Goal: Register for event/course

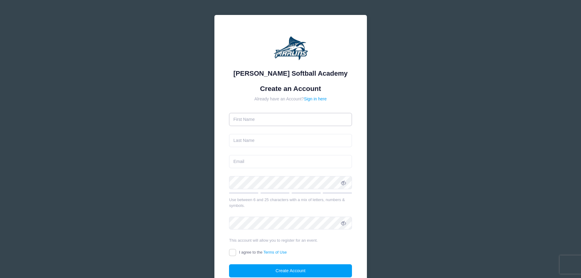
click at [299, 118] on input "text" at bounding box center [290, 119] width 123 height 13
type input "[PERSON_NAME]"
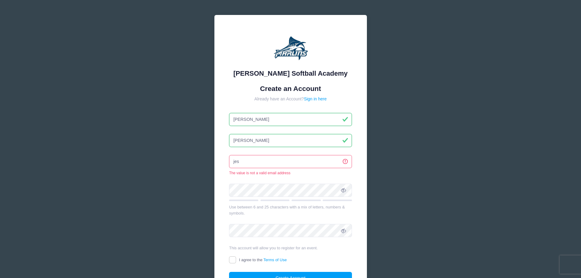
type input "[EMAIL_ADDRESS][PERSON_NAME][DOMAIN_NAME]"
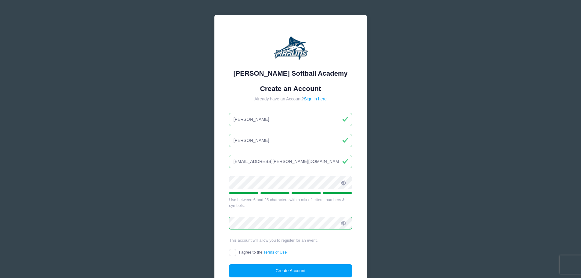
click at [234, 252] on input "I agree to the Terms of Use" at bounding box center [232, 252] width 7 height 7
checkbox input "true"
click at [267, 272] on button "Create Account" at bounding box center [290, 270] width 123 height 13
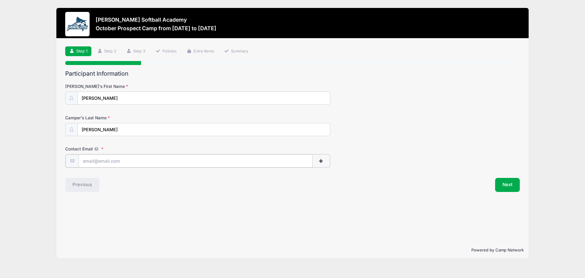
click at [186, 164] on input "Contact Email" at bounding box center [196, 160] width 234 height 13
type input "[EMAIL_ADDRESS][PERSON_NAME][DOMAIN_NAME]"
click at [502, 188] on button "Next" at bounding box center [507, 184] width 25 height 14
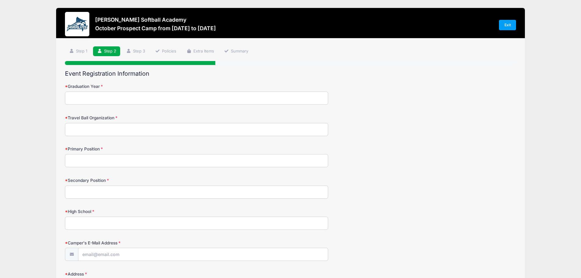
click at [231, 101] on input "Graduation Year" at bounding box center [196, 97] width 263 height 13
type input "2027"
click at [202, 130] on input "Travel Ball Organization" at bounding box center [196, 129] width 263 height 13
type input "Shenval Swarm 16u [PERSON_NAME]"
type input "Pitcher"
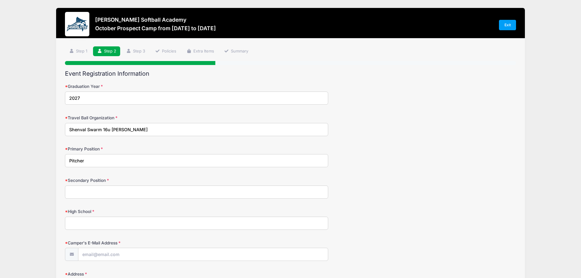
type input "e"
type input "Second Base"
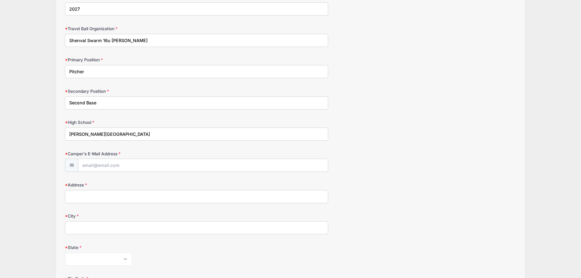
scroll to position [91, 0]
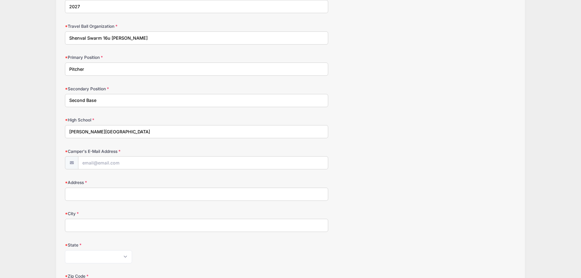
type input "[PERSON_NAME][GEOGRAPHIC_DATA]"
click at [186, 160] on input "Camper's E-Mail Address" at bounding box center [202, 162] width 249 height 13
type input "[EMAIL_ADDRESS][PERSON_NAME][DOMAIN_NAME]"
type input "[STREET_ADDRESS]"
type input "Winchester"
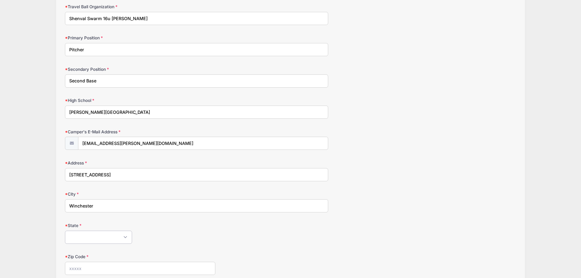
scroll to position [122, 0]
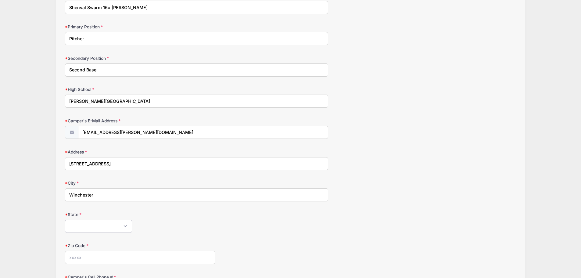
click at [105, 227] on select "[US_STATE] [US_STATE] [US_STATE] [US_STATE] [US_STATE] Armed Forces Africa Arme…" at bounding box center [98, 226] width 67 height 13
select select "VA"
click at [65, 220] on select "[US_STATE] [US_STATE] [US_STATE] [US_STATE] [US_STATE] Armed Forces Africa Arme…" at bounding box center [98, 226] width 67 height 13
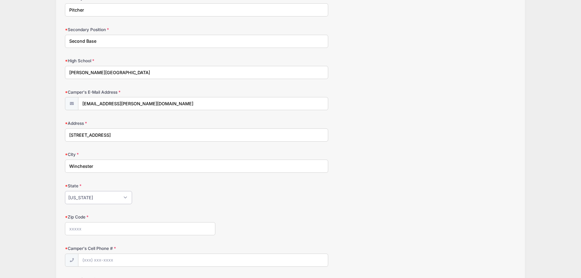
scroll to position [213, 0]
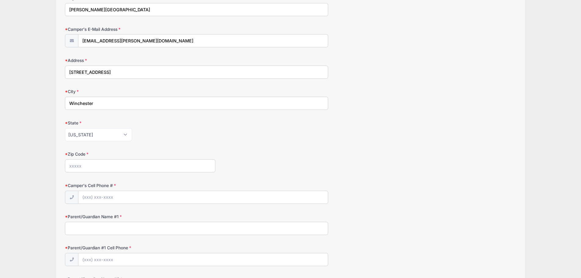
drag, startPoint x: 118, startPoint y: 167, endPoint x: 124, endPoint y: 166, distance: 5.9
click at [118, 167] on input "Zip Code" at bounding box center [140, 165] width 150 height 13
type input "22602"
click at [117, 191] on input "Camper's Cell Phone #" at bounding box center [202, 197] width 249 height 13
type input "[PHONE_NUMBER]"
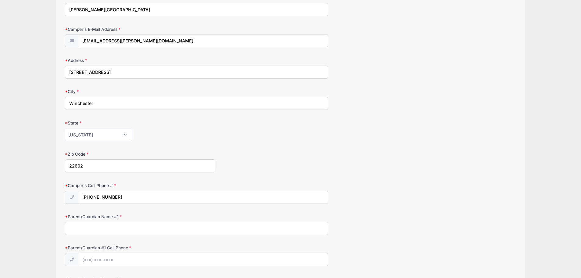
click at [115, 230] on input "Parent/Guardian Name #1" at bounding box center [196, 228] width 263 height 13
click at [123, 226] on input "[PERSON_NAME]" at bounding box center [196, 228] width 263 height 13
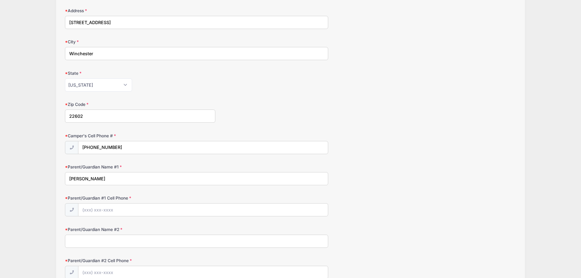
scroll to position [274, 0]
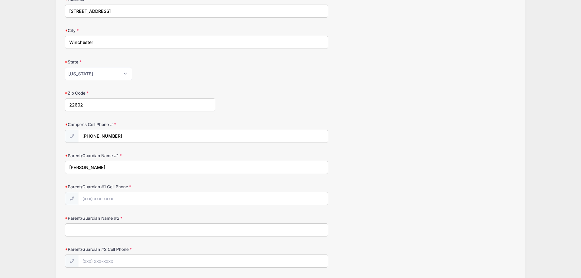
type input "[PERSON_NAME]"
click at [129, 197] on input "Parent/Guardian #1 Cell Phone" at bounding box center [202, 198] width 249 height 13
type input "[PHONE_NUMBER]"
click at [159, 233] on input "Parent/Guardian Name #2" at bounding box center [196, 229] width 263 height 13
type input "[PERSON_NAME]"
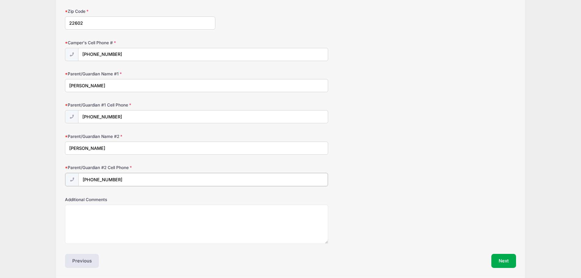
scroll to position [378, 0]
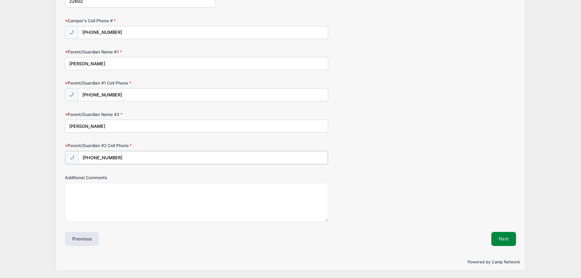
type input "[PHONE_NUMBER]"
click at [508, 240] on button "Next" at bounding box center [503, 239] width 25 height 14
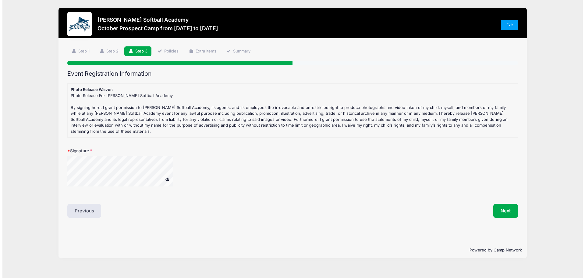
scroll to position [0, 0]
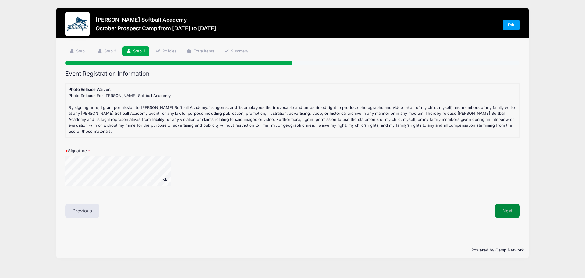
click at [516, 204] on button "Next" at bounding box center [507, 211] width 25 height 14
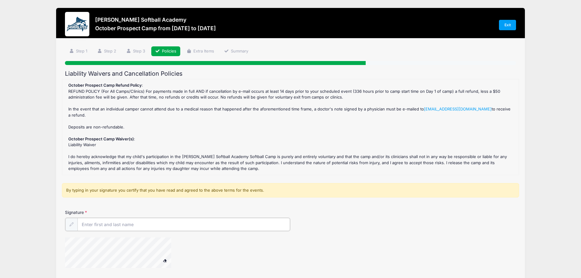
click at [145, 228] on input "Signature" at bounding box center [183, 224] width 213 height 13
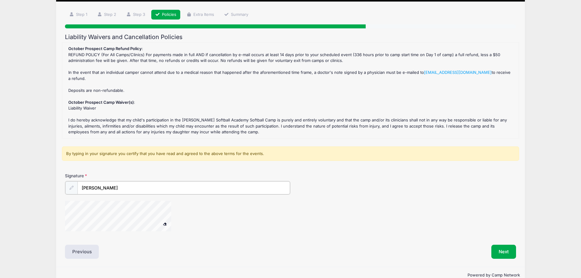
scroll to position [49, 0]
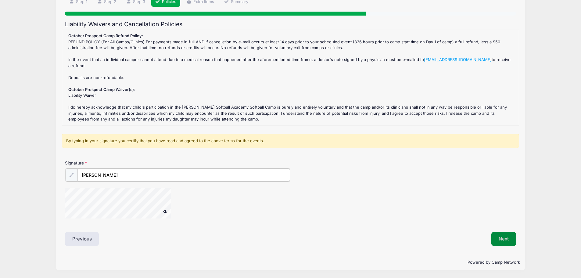
type input "[PERSON_NAME]"
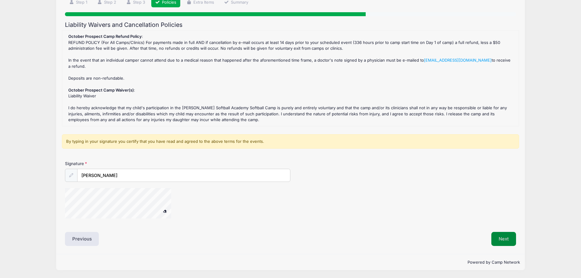
click at [502, 237] on button "Next" at bounding box center [503, 239] width 25 height 14
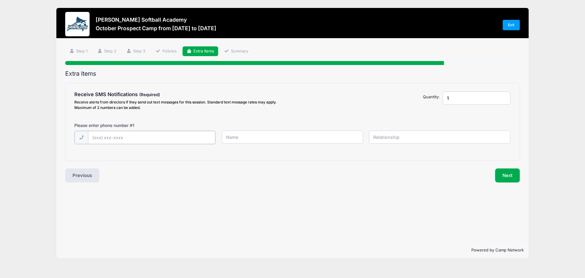
click at [0, 0] on input "text" at bounding box center [0, 0] width 0 height 0
type input "[PHONE_NUMBER]"
type input "[PERSON_NAME]"
type input "G"
type input "o"
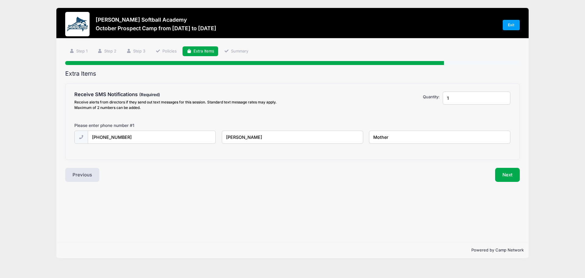
type input "Mother"
click at [0, 0] on input "[PERSON_NAME]" at bounding box center [0, 0] width 0 height 0
type input "[PERSON_NAME]"
click at [507, 172] on button "Next" at bounding box center [507, 175] width 25 height 14
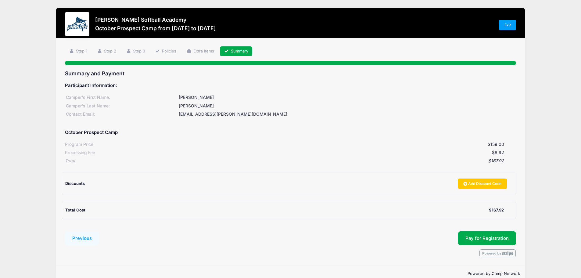
scroll to position [11, 0]
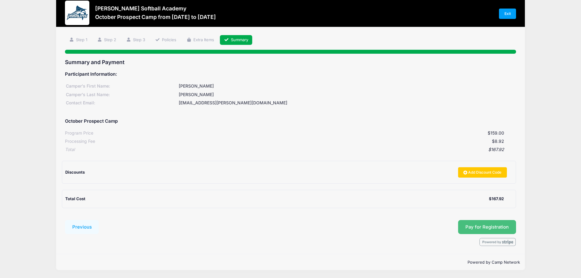
click at [473, 224] on button "Pay for Registration" at bounding box center [487, 227] width 58 height 14
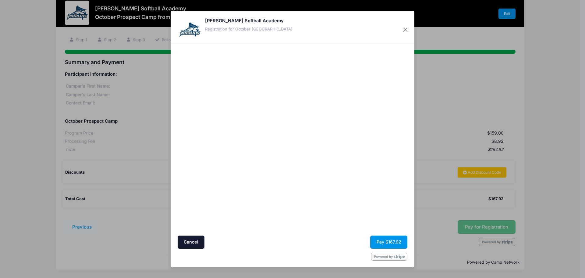
click at [396, 238] on button "Pay $167.92" at bounding box center [388, 241] width 37 height 13
click at [264, 224] on div at bounding box center [234, 139] width 112 height 186
click at [381, 243] on button "Pay $167.92" at bounding box center [388, 241] width 37 height 13
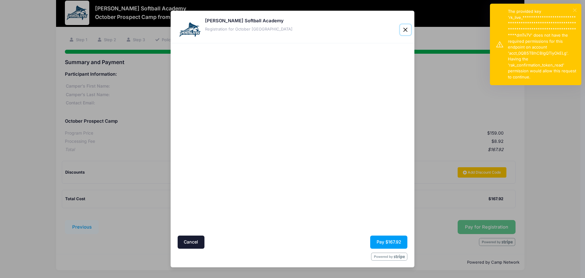
click at [573, 12] on button "×" at bounding box center [574, 10] width 3 height 3
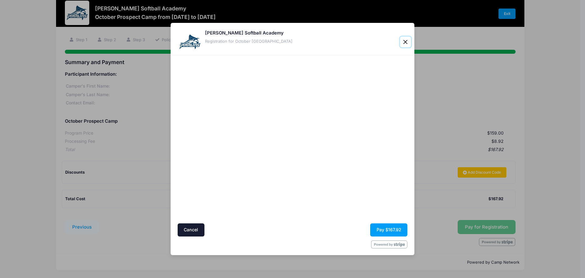
click at [409, 40] on button "Close" at bounding box center [405, 42] width 11 height 11
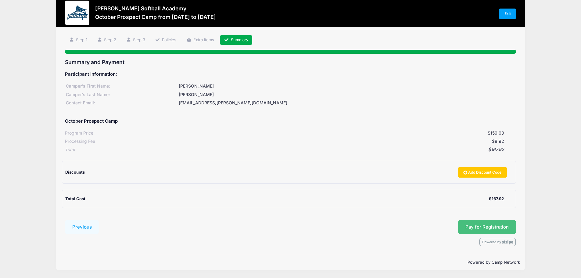
click at [475, 224] on button "Pay for Registration" at bounding box center [487, 227] width 58 height 14
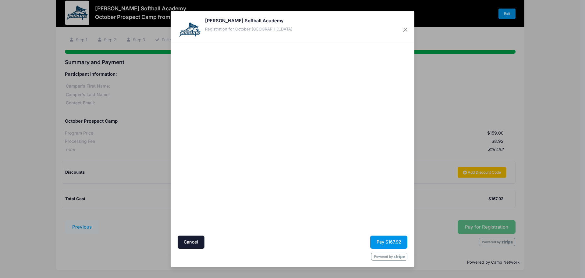
click at [386, 243] on button "Pay $167.92" at bounding box center [388, 241] width 37 height 13
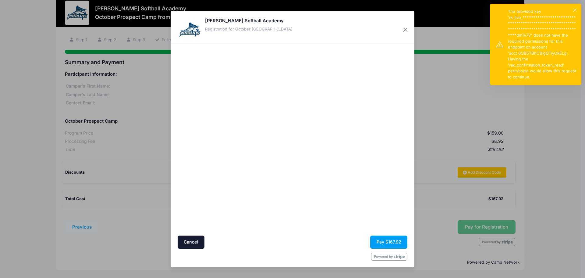
click at [502, 48] on div "**********" at bounding box center [535, 44] width 91 height 81
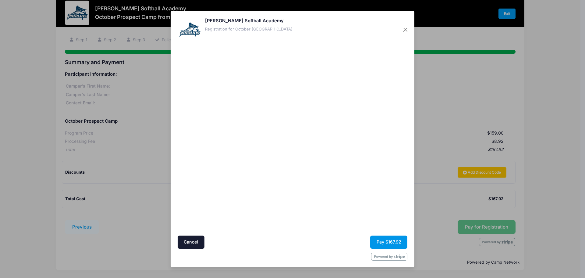
click at [377, 243] on button "Pay $167.92" at bounding box center [388, 241] width 37 height 13
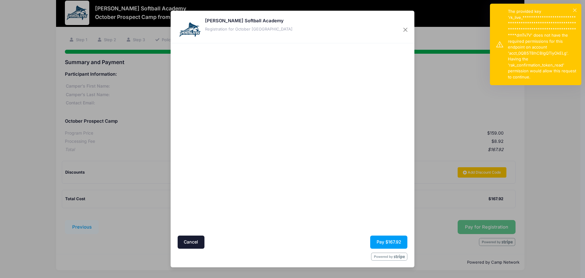
click at [499, 48] on div "**********" at bounding box center [535, 44] width 91 height 81
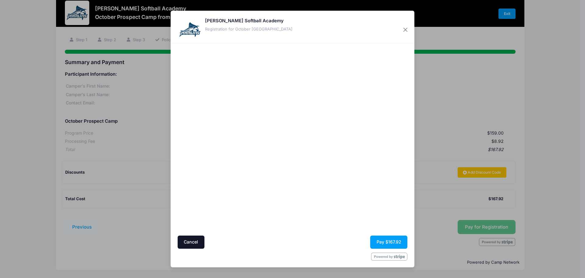
click at [198, 244] on button "Cancel" at bounding box center [191, 241] width 27 height 13
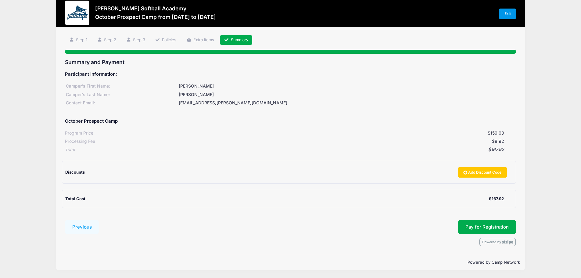
click at [502, 13] on link "Exit" at bounding box center [507, 14] width 17 height 10
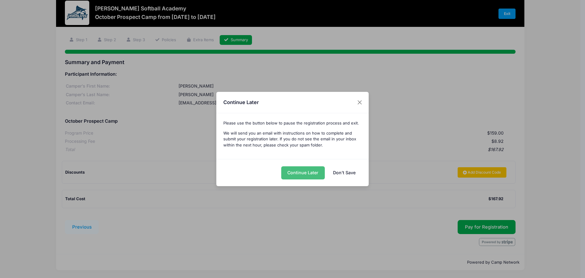
click at [315, 168] on button "Continue Later" at bounding box center [303, 172] width 44 height 13
